Goal: Task Accomplishment & Management: Manage account settings

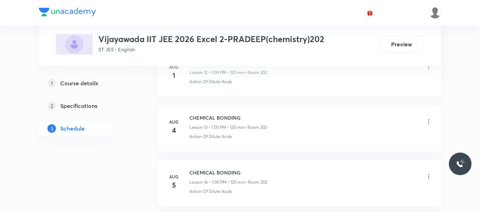
scroll to position [1234, 0]
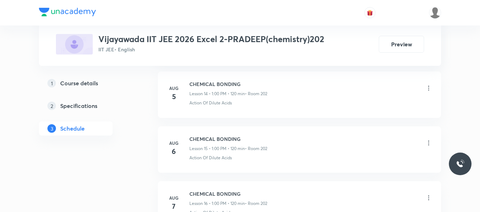
scroll to position [1234, 0]
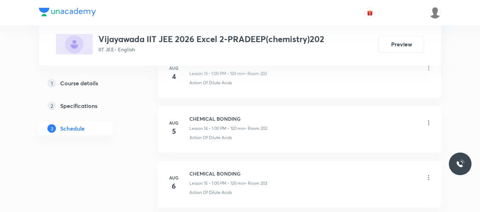
scroll to position [1234, 0]
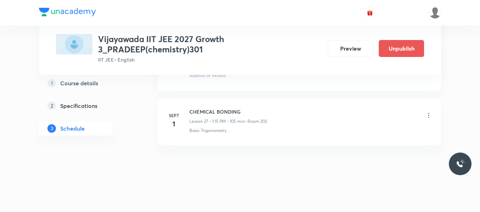
click at [428, 115] on icon at bounding box center [428, 115] width 7 height 7
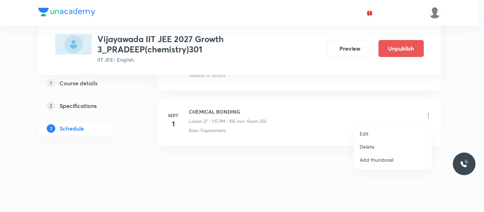
click at [368, 148] on p "Delete" at bounding box center [367, 146] width 15 height 7
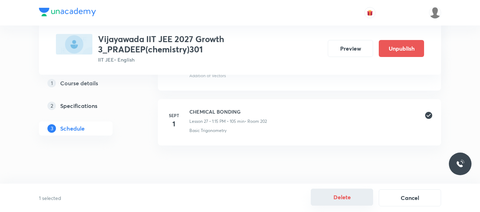
click at [343, 204] on button "Delete" at bounding box center [342, 197] width 62 height 17
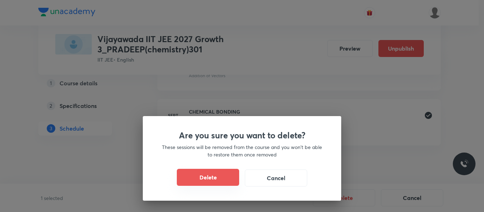
click at [199, 181] on button "Delete" at bounding box center [208, 177] width 62 height 17
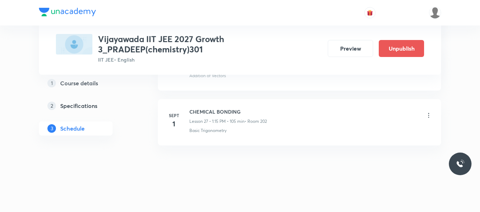
scroll to position [1792, 0]
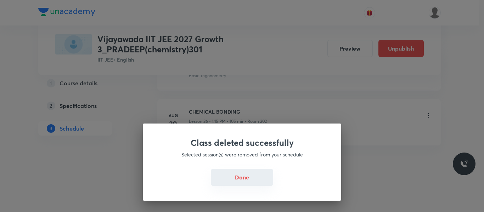
click at [236, 180] on button "Done" at bounding box center [242, 177] width 62 height 17
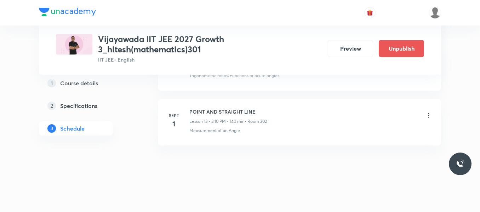
click at [429, 116] on icon at bounding box center [428, 115] width 7 height 7
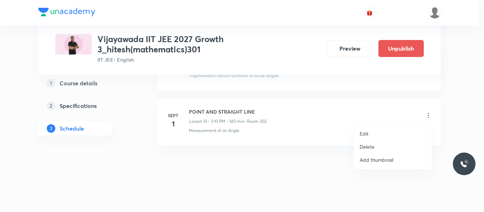
click at [362, 147] on p "Delete" at bounding box center [367, 146] width 15 height 7
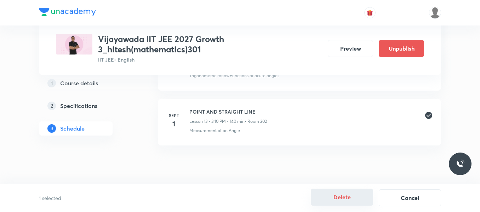
click at [343, 193] on button "Delete" at bounding box center [342, 197] width 62 height 17
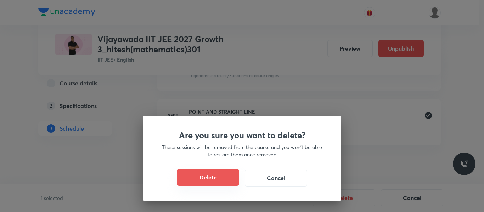
click at [217, 176] on button "Delete" at bounding box center [208, 177] width 62 height 17
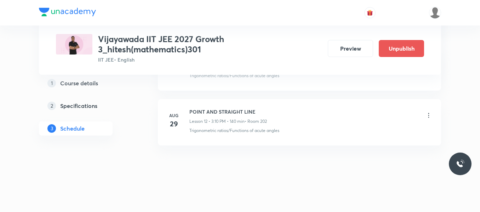
scroll to position [1023, 0]
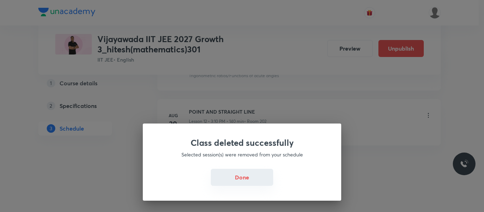
click at [232, 180] on button "Done" at bounding box center [242, 177] width 62 height 17
